Goal: Task Accomplishment & Management: Use online tool/utility

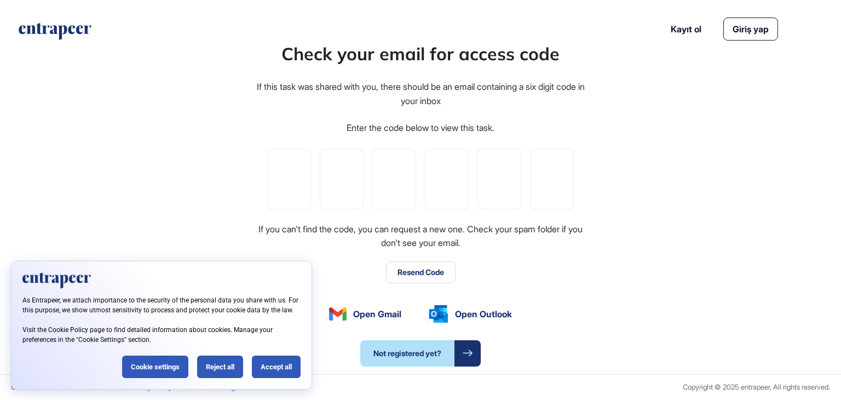
type input "*"
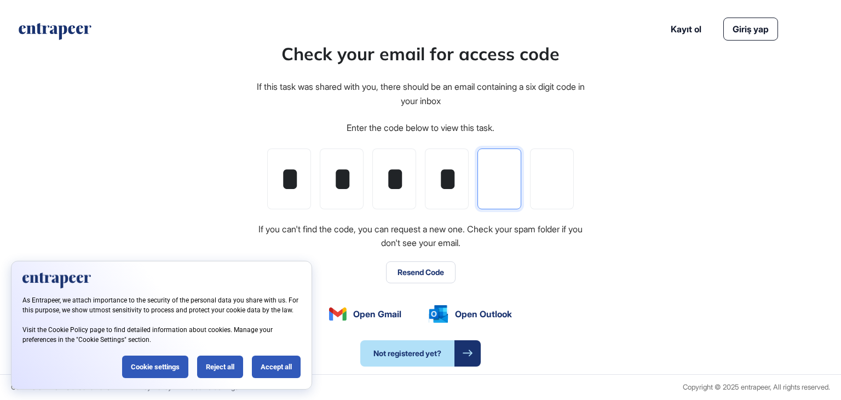
type input "*"
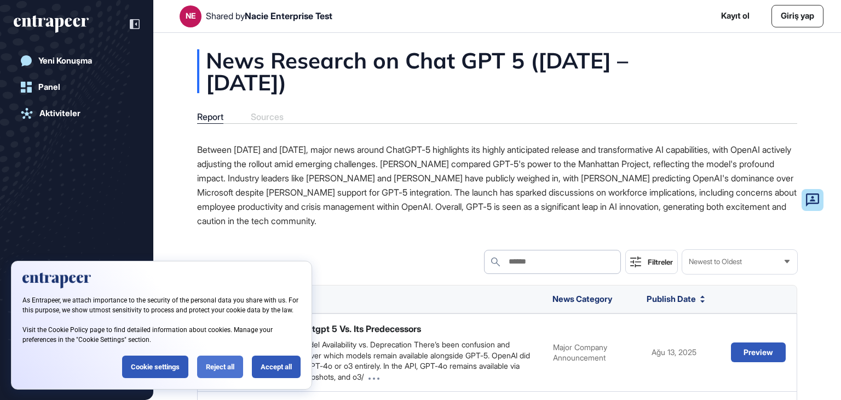
click at [226, 363] on div "Reject all" at bounding box center [220, 366] width 46 height 22
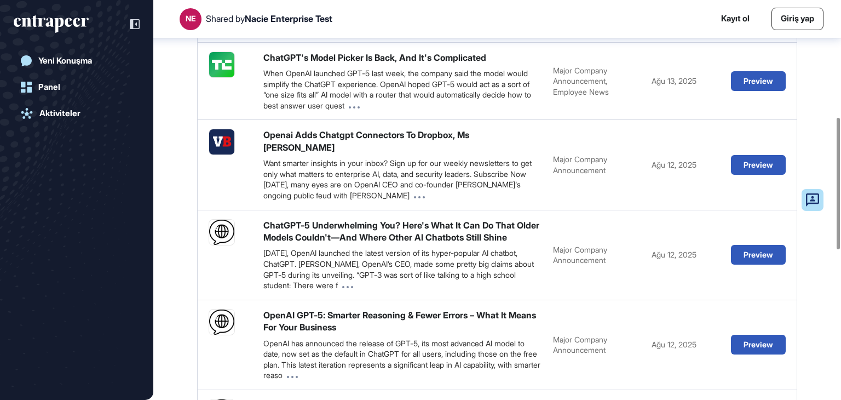
scroll to position [808, 0]
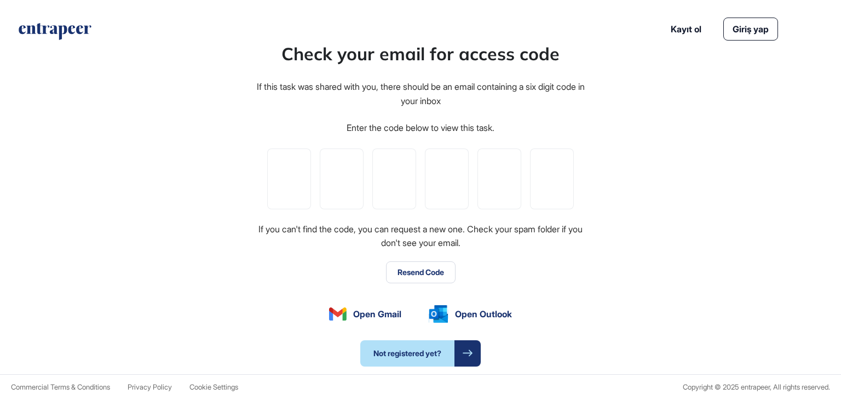
type input "*"
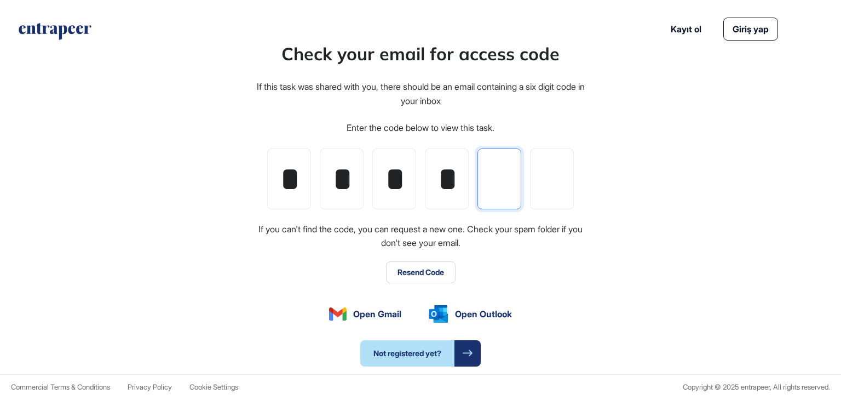
type input "*"
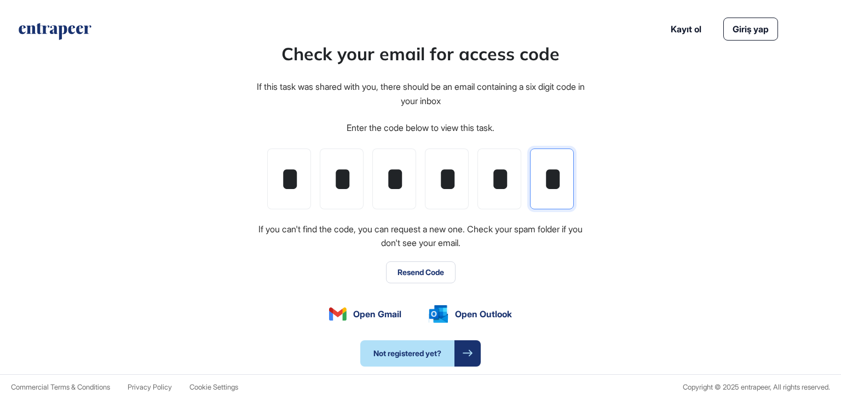
scroll to position [0, 2]
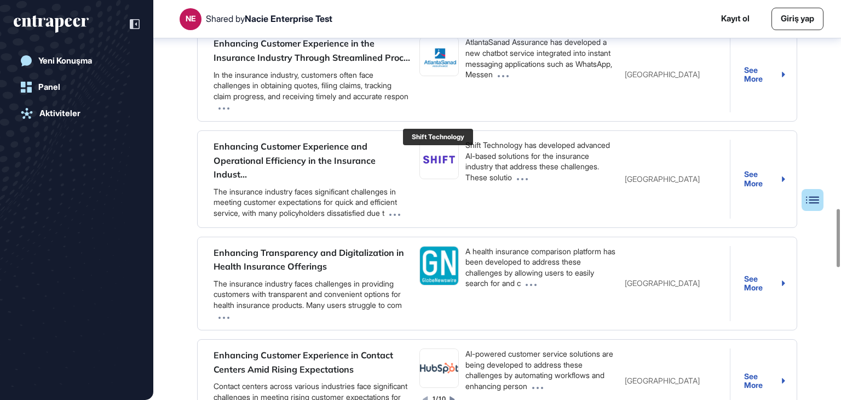
scroll to position [2327, 0]
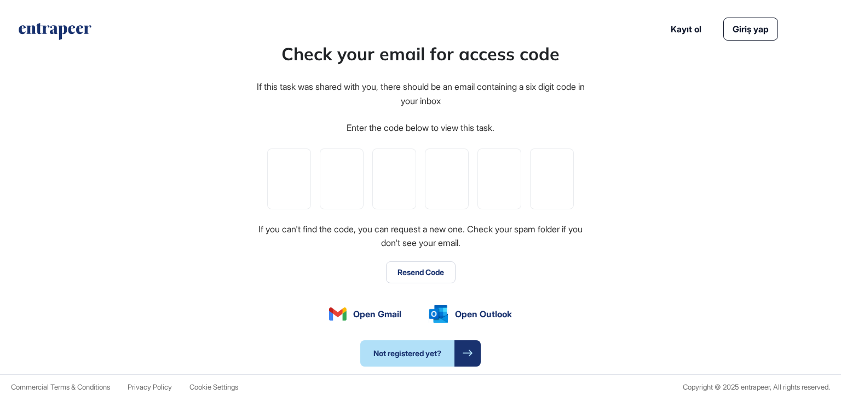
type input "*"
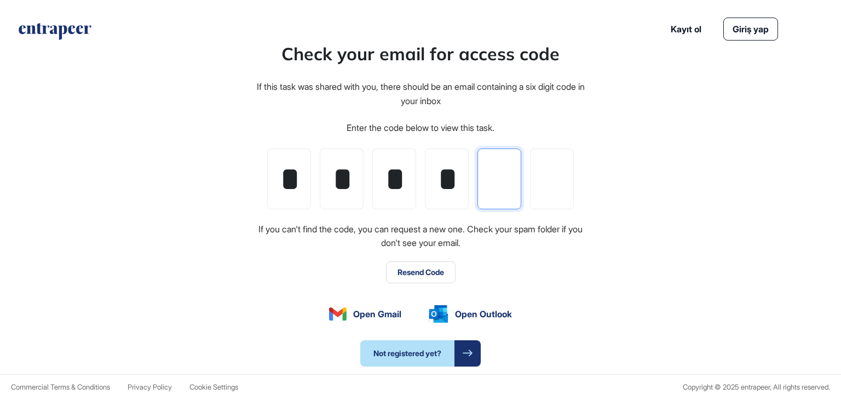
type input "*"
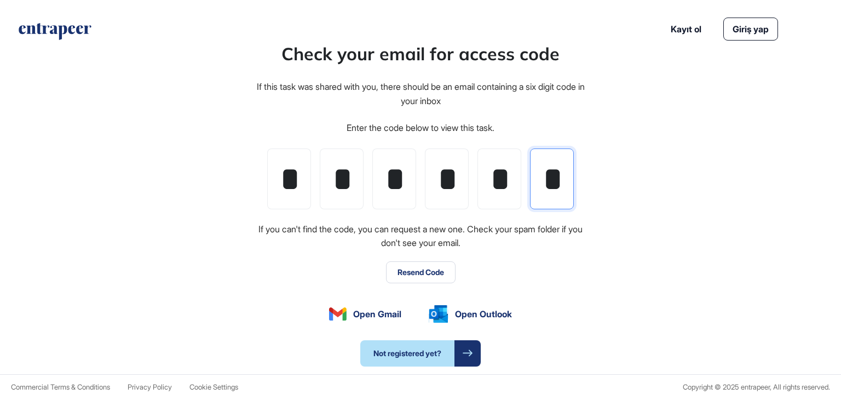
scroll to position [0, 2]
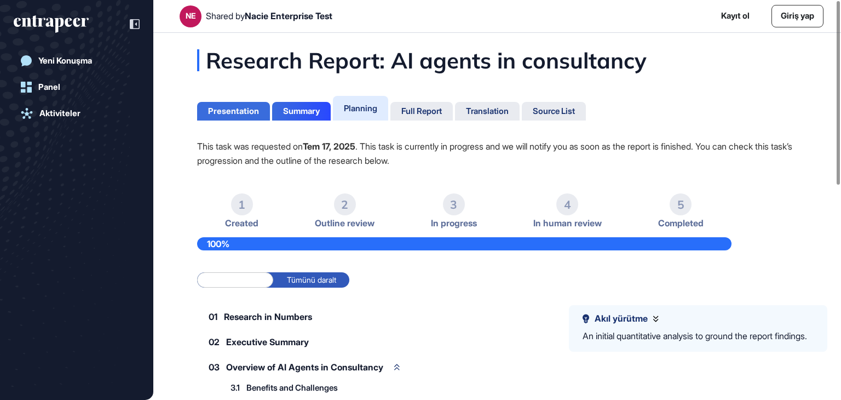
click at [252, 114] on div "Presentation" at bounding box center [233, 111] width 51 height 10
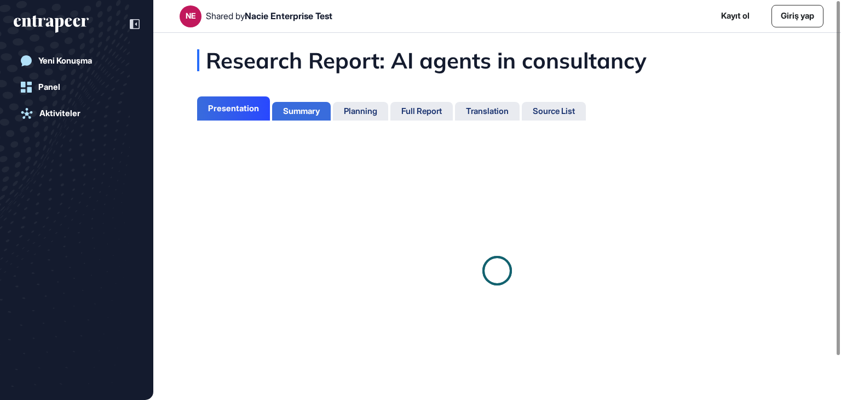
scroll to position [5, 0]
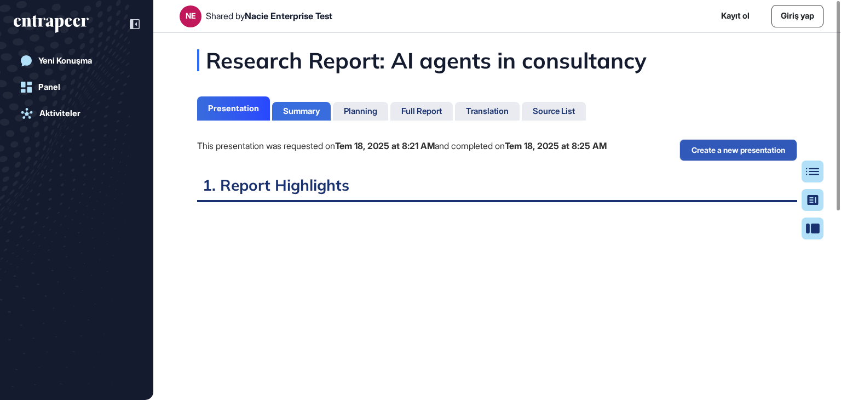
scroll to position [344, 3]
click at [303, 109] on div "Summary" at bounding box center [301, 111] width 37 height 10
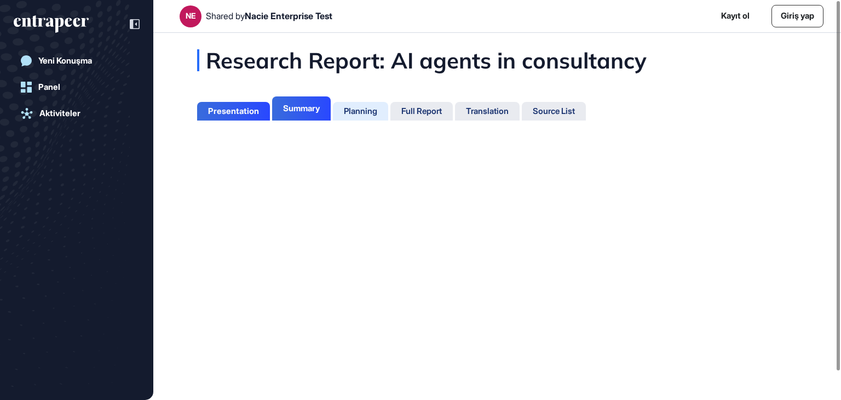
scroll to position [5, 0]
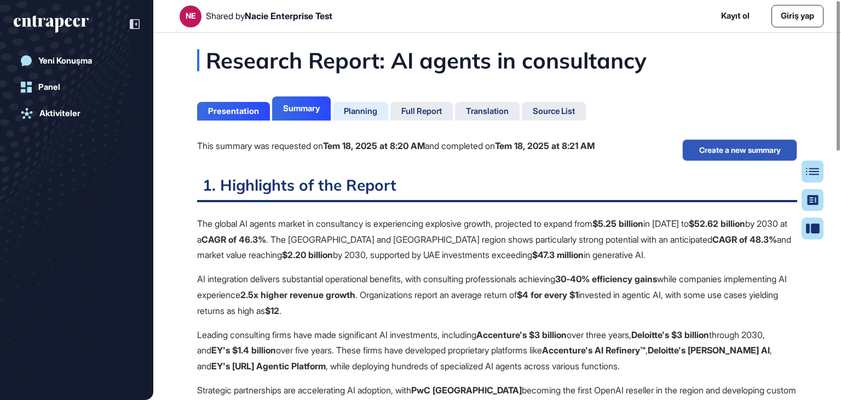
scroll to position [5, 0]
click at [372, 113] on div "Planning" at bounding box center [360, 111] width 33 height 10
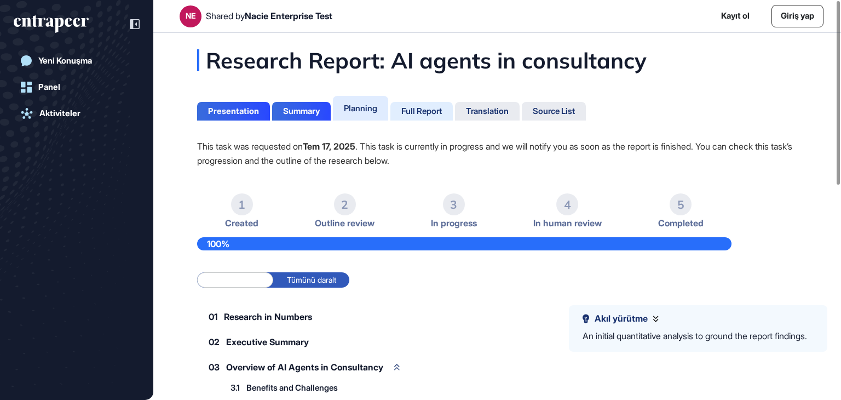
click at [408, 113] on div "Full Report" at bounding box center [421, 111] width 41 height 10
